Goal: Information Seeking & Learning: Learn about a topic

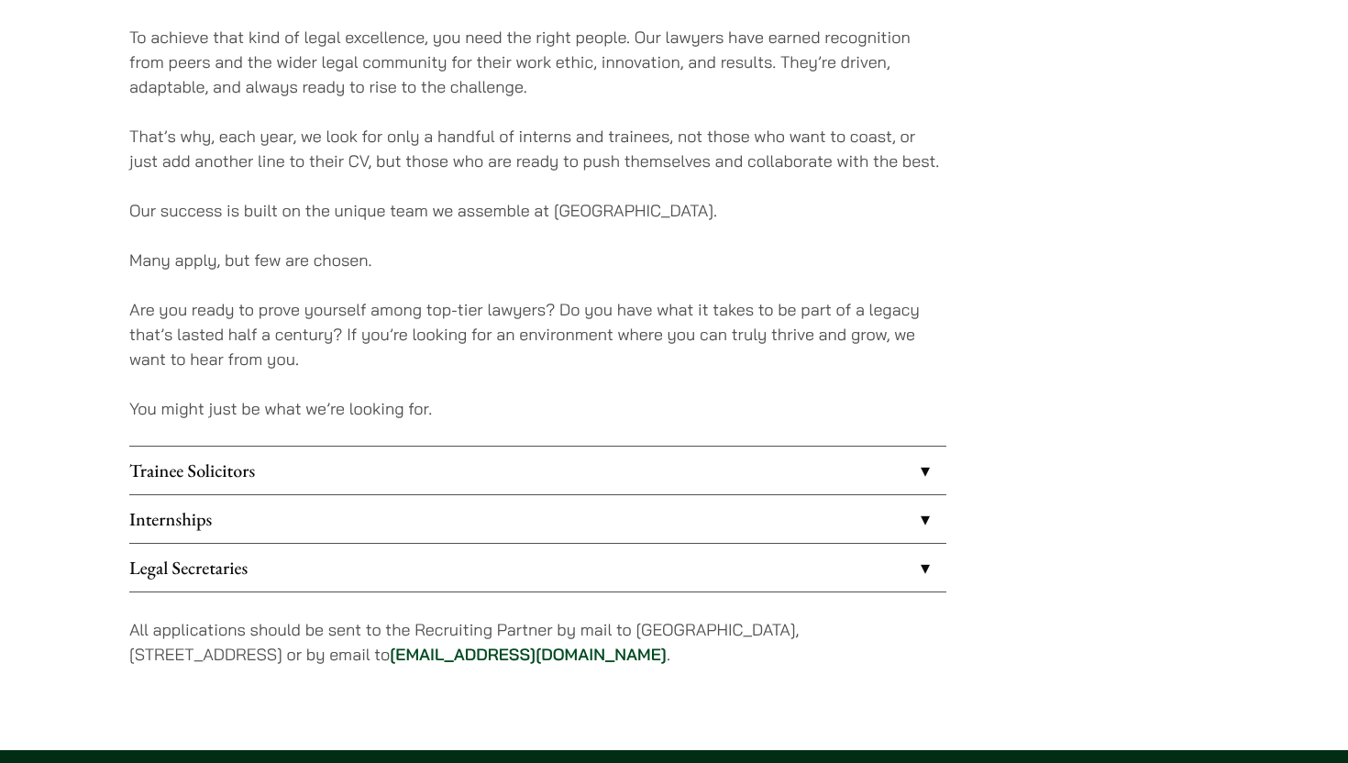
scroll to position [1269, 0]
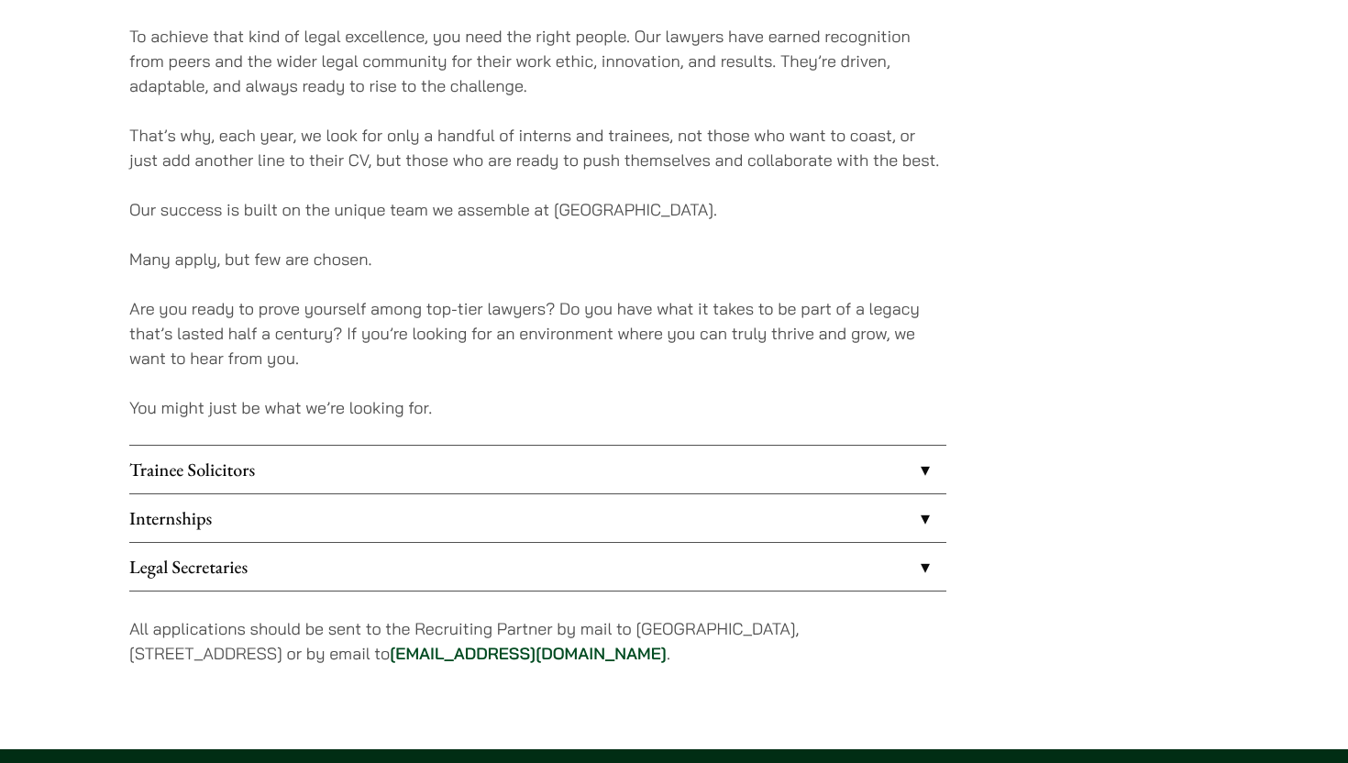
click at [904, 521] on link "Internships" at bounding box center [537, 518] width 817 height 48
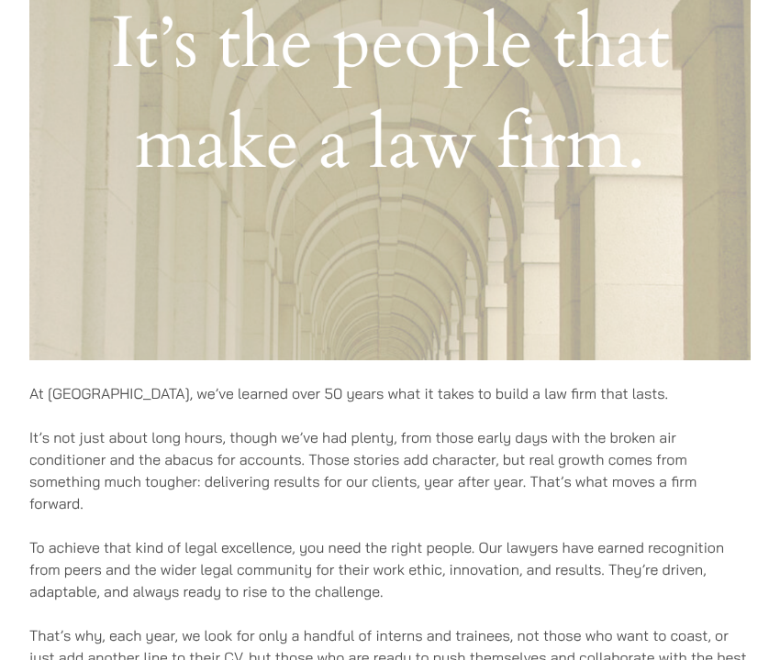
scroll to position [104, 0]
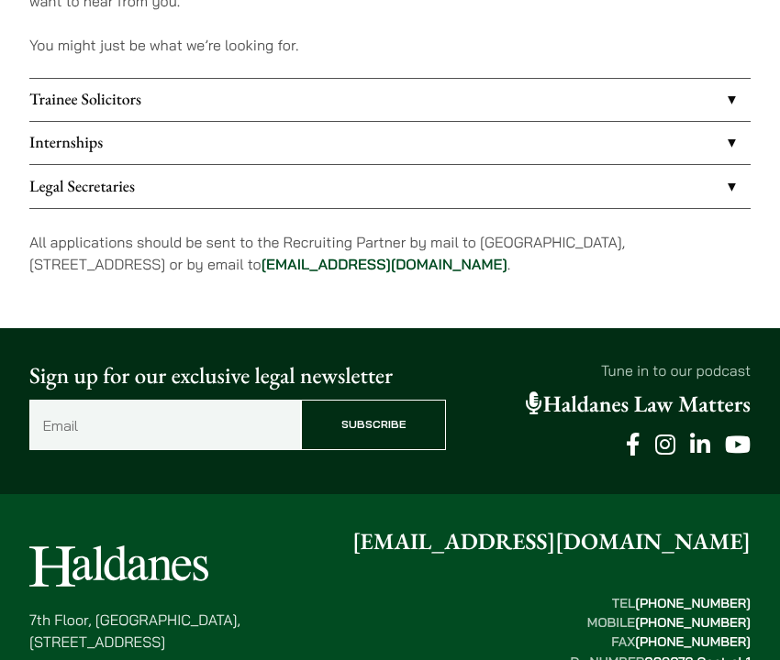
scroll to position [1242, 0]
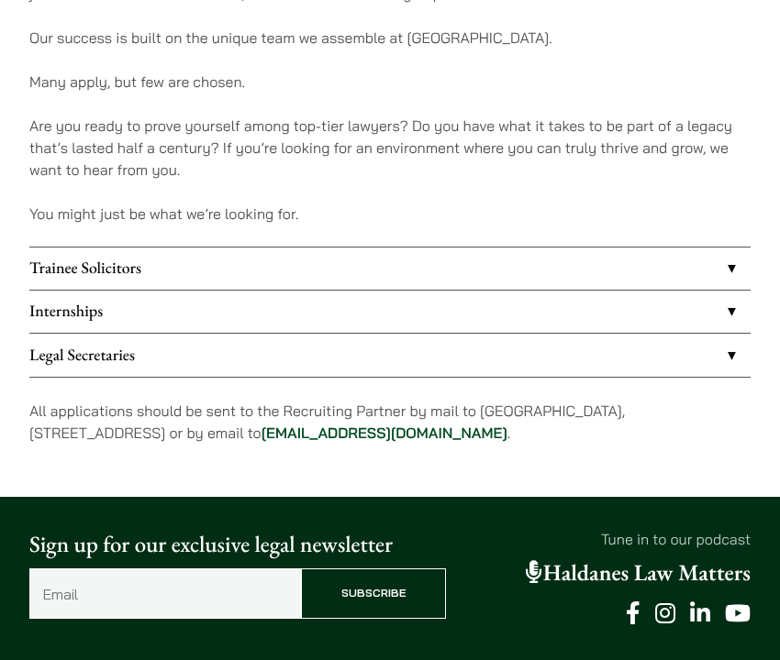
click at [253, 324] on link "Internships" at bounding box center [389, 312] width 721 height 42
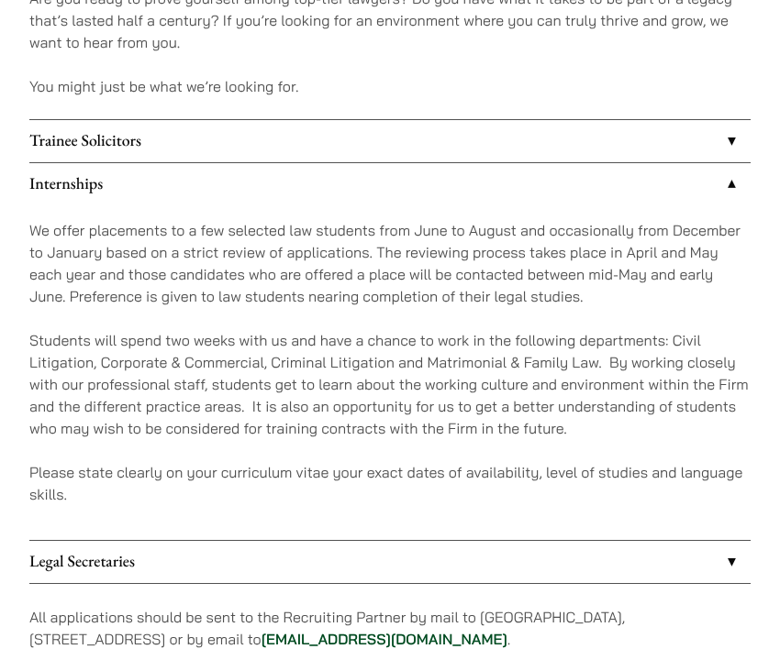
scroll to position [1370, 0]
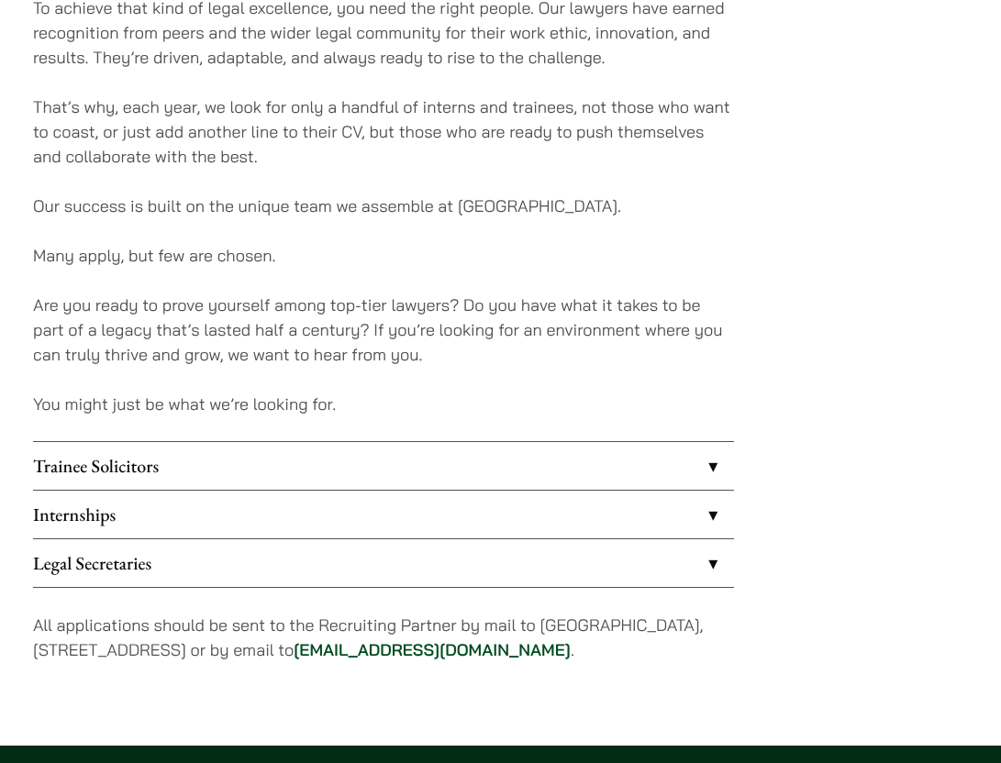
scroll to position [1231, 0]
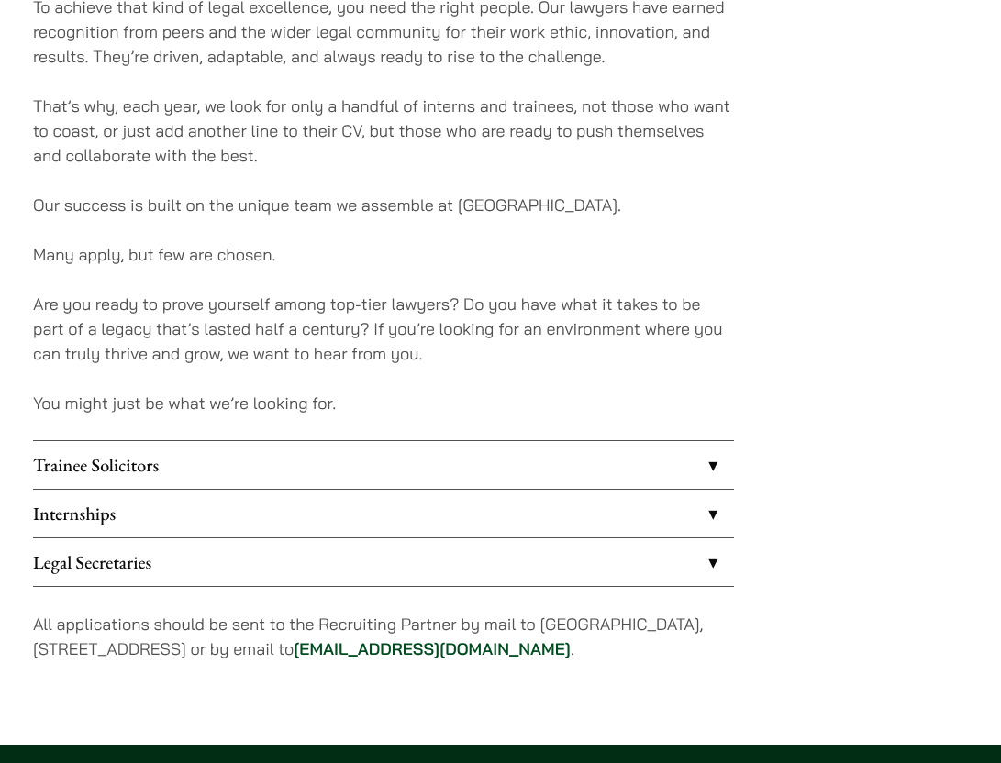
click at [704, 490] on link "Internships" at bounding box center [383, 514] width 701 height 48
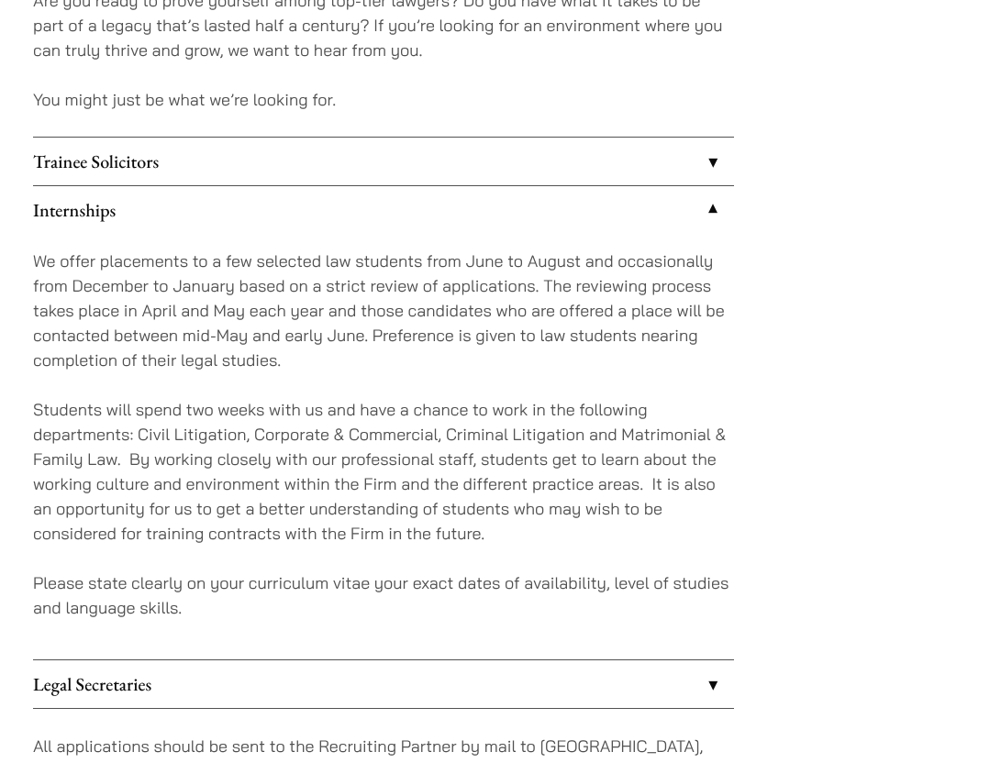
scroll to position [1540, 0]
